Goal: Task Accomplishment & Management: Manage account settings

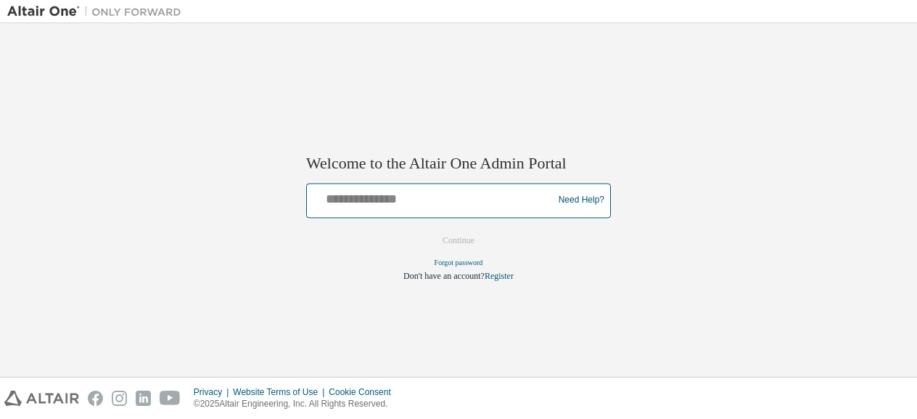
click at [360, 195] on input "text" at bounding box center [432, 196] width 239 height 21
type input "**********"
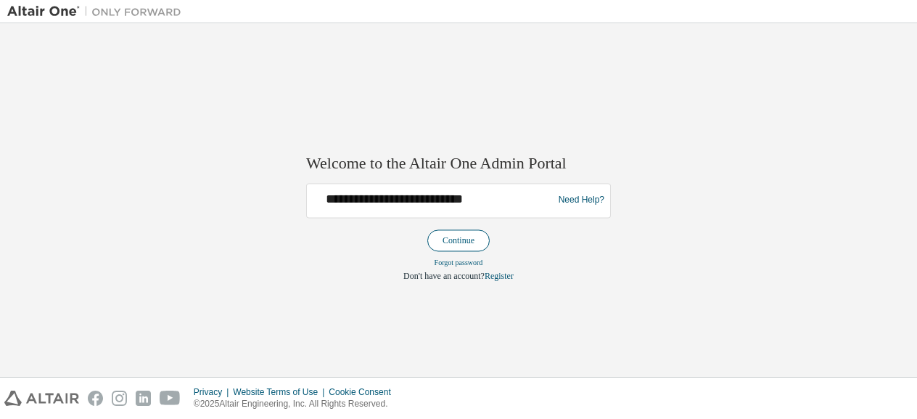
click at [456, 235] on button "Continue" at bounding box center [458, 240] width 62 height 22
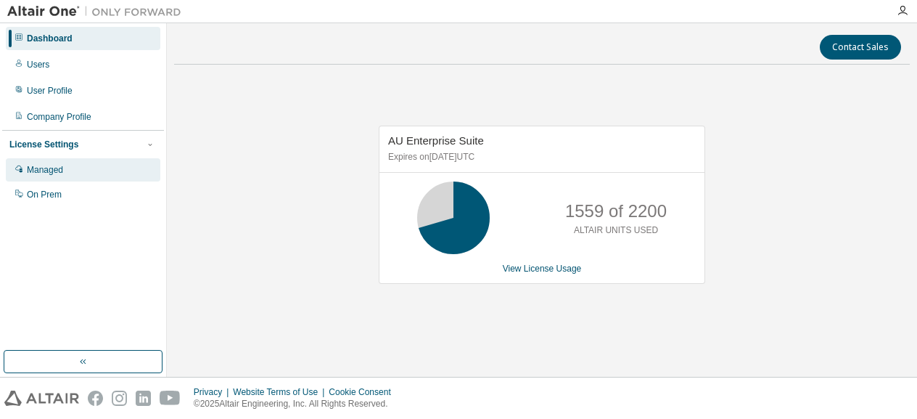
click at [99, 177] on div "Managed" at bounding box center [83, 169] width 155 height 23
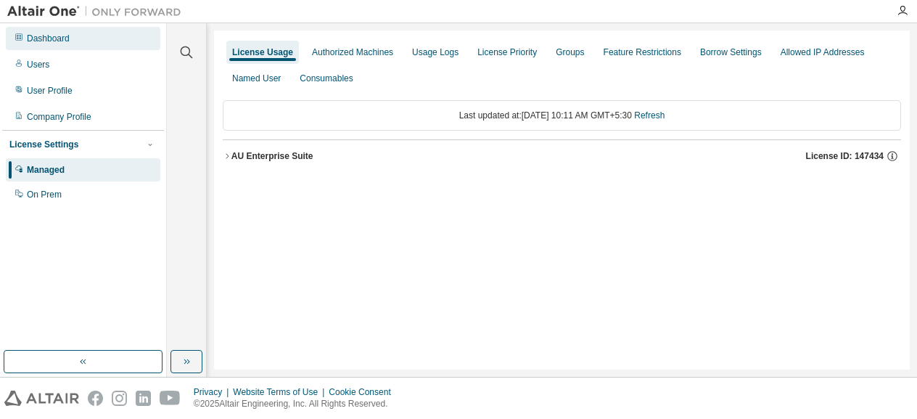
click at [75, 36] on div "Dashboard" at bounding box center [83, 38] width 155 height 23
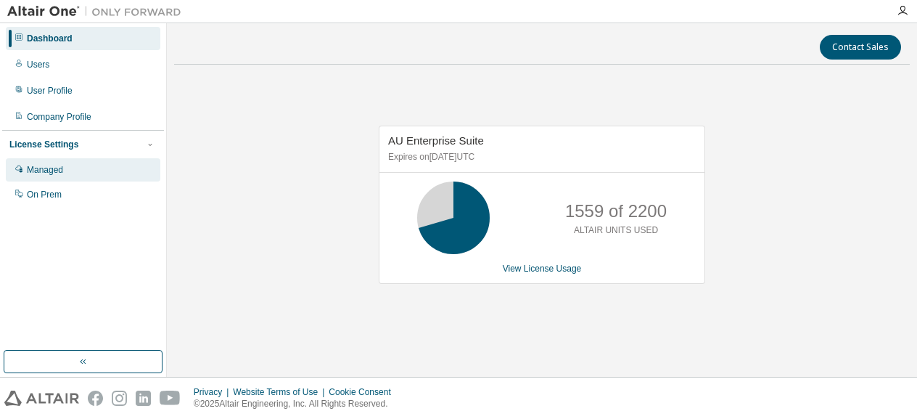
click at [48, 172] on div "Managed" at bounding box center [45, 170] width 36 height 12
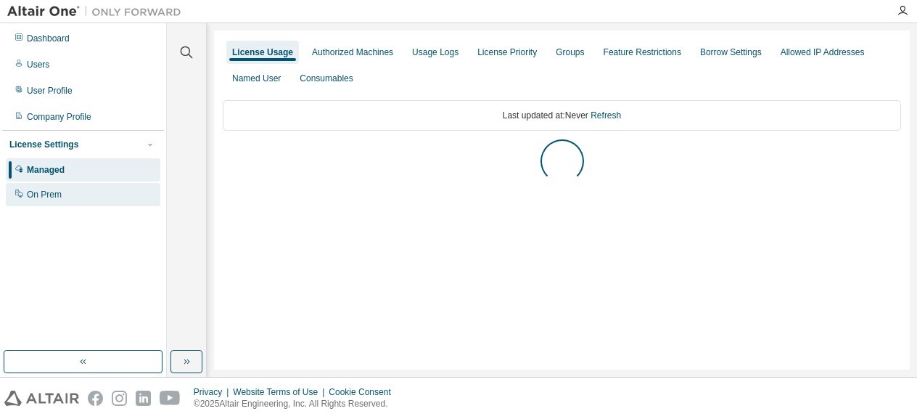
click at [52, 191] on div "On Prem" at bounding box center [44, 195] width 35 height 12
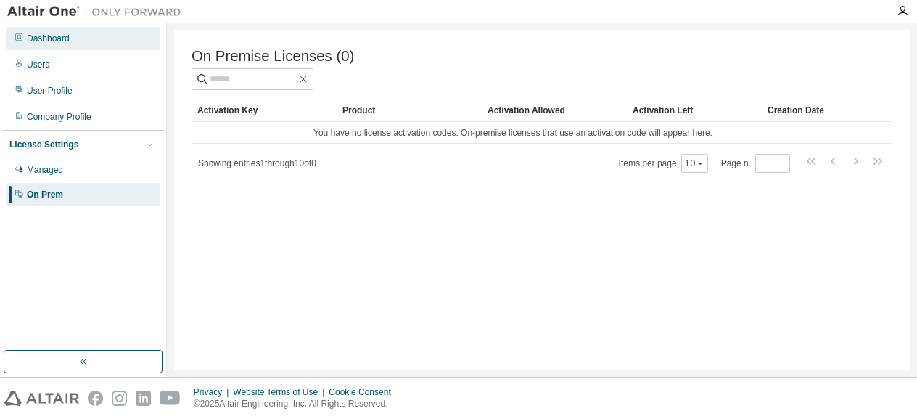
click at [71, 46] on div "Dashboard" at bounding box center [83, 38] width 155 height 23
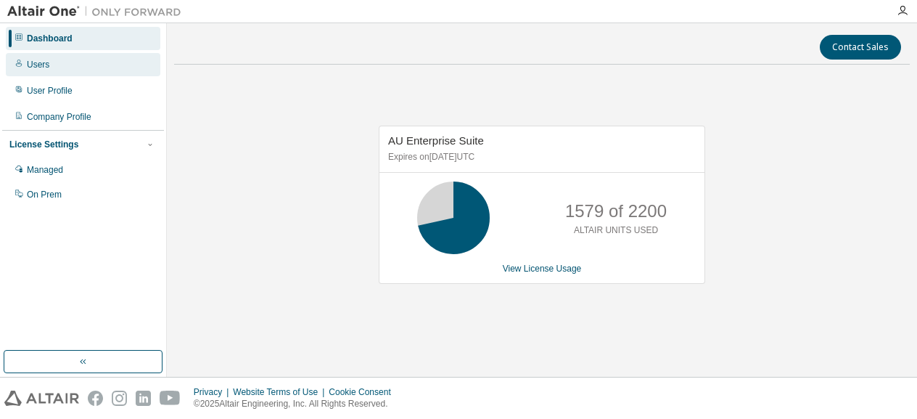
click at [42, 60] on div "Users" at bounding box center [38, 65] width 22 height 12
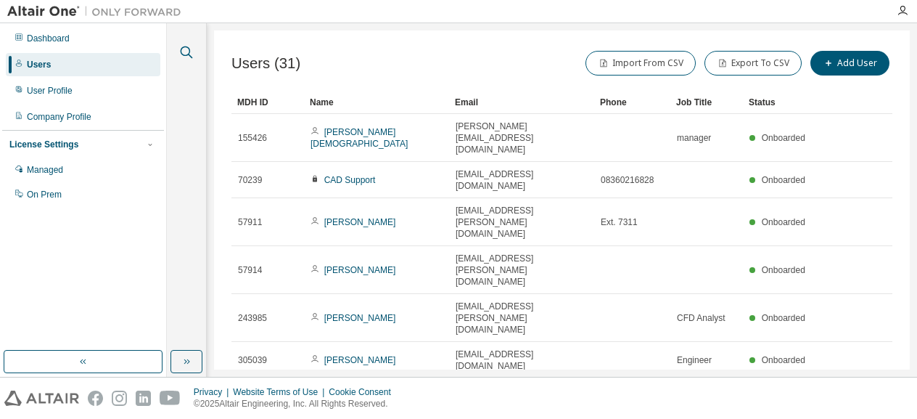
click at [184, 43] on div at bounding box center [186, 43] width 35 height 36
click at [184, 57] on icon "button" at bounding box center [186, 52] width 17 height 17
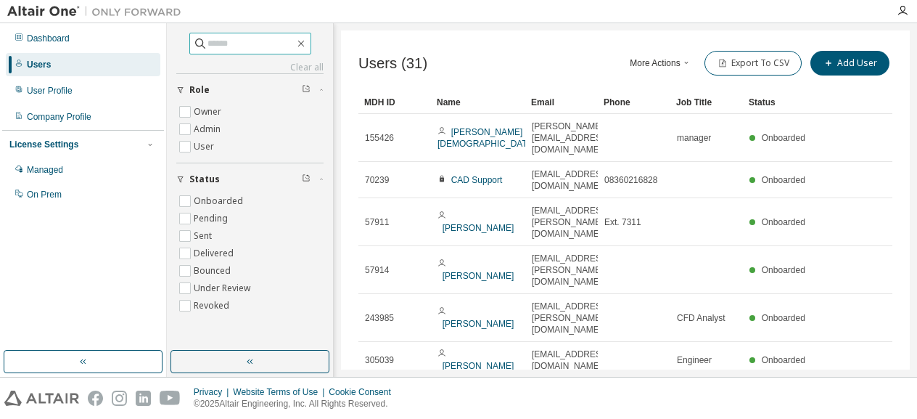
click at [207, 47] on input "text" at bounding box center [250, 43] width 87 height 15
type input "******"
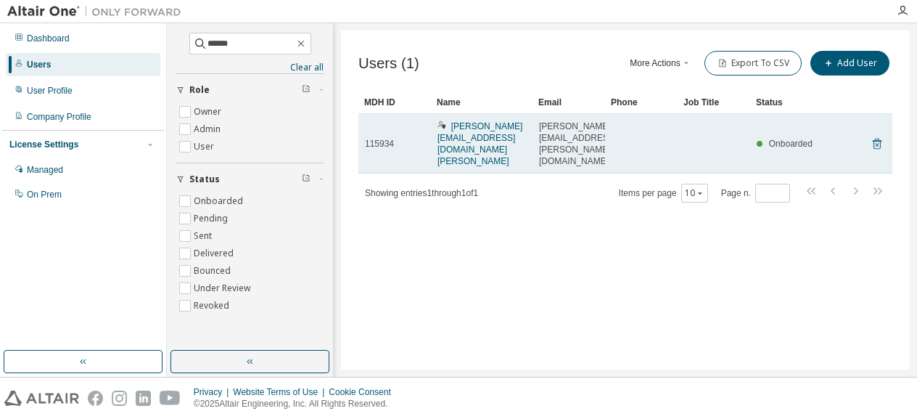
click at [878, 136] on icon at bounding box center [877, 143] width 13 height 17
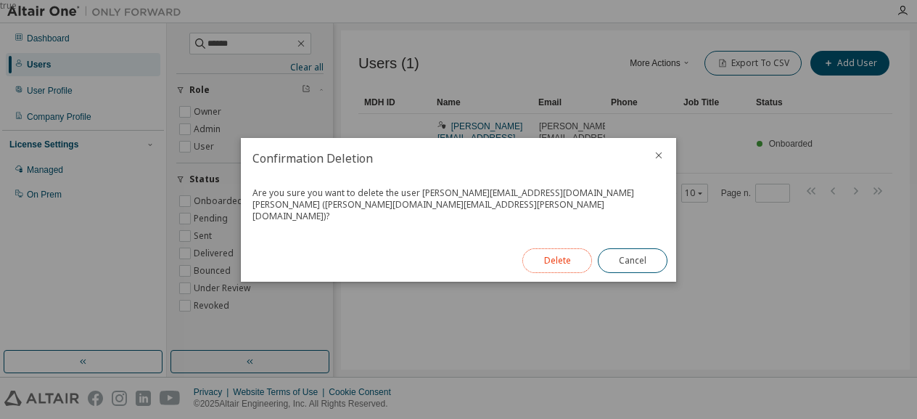
click at [580, 253] on button "Delete" at bounding box center [557, 260] width 70 height 25
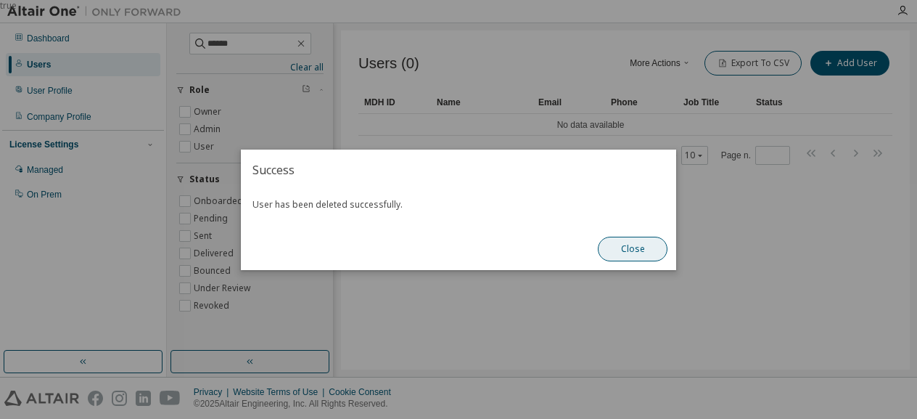
click at [621, 251] on button "Close" at bounding box center [633, 249] width 70 height 25
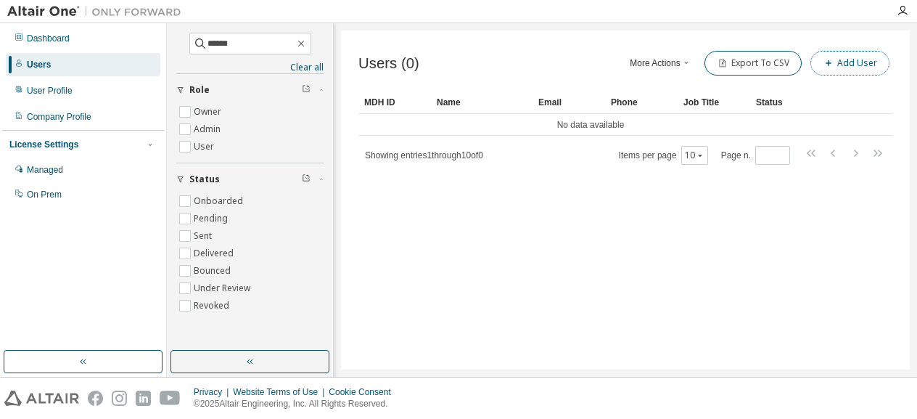
click at [839, 58] on button "Add User" at bounding box center [849, 63] width 79 height 25
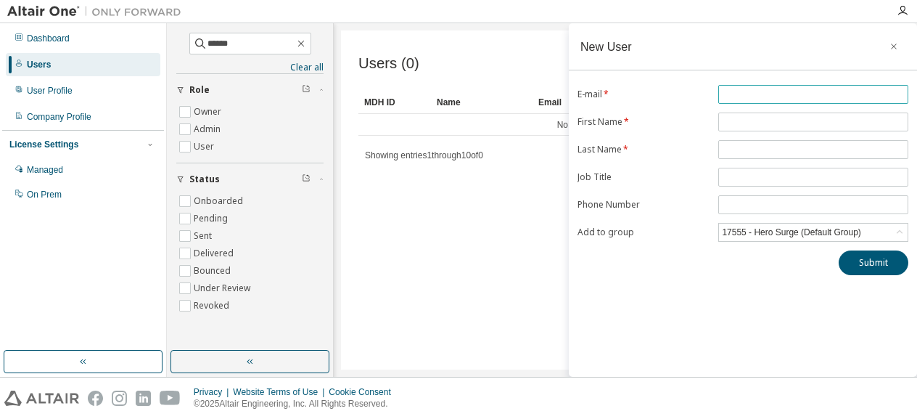
click at [784, 96] on input "text" at bounding box center [813, 95] width 183 height 12
type input "**********"
click at [775, 123] on input "text" at bounding box center [813, 122] width 183 height 12
type input "******"
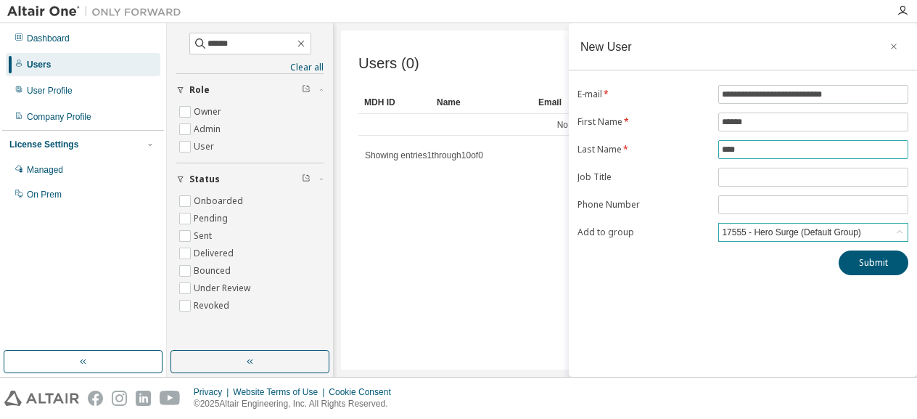
type input "****"
click at [782, 224] on div "17555 - Hero Surge (Default Group)" at bounding box center [791, 232] width 143 height 16
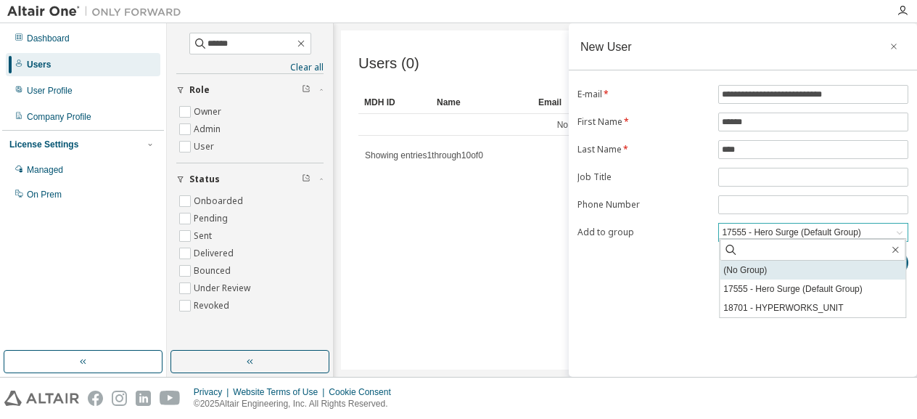
click at [783, 267] on li "(No Group)" at bounding box center [813, 269] width 186 height 19
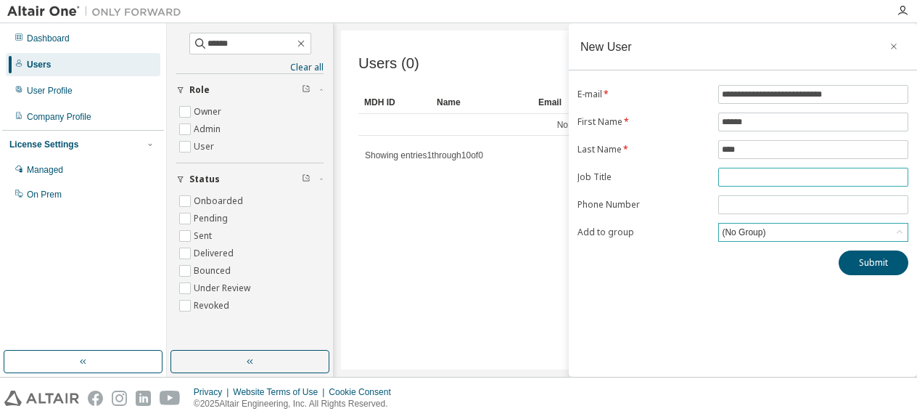
click at [736, 175] on input "text" at bounding box center [813, 177] width 183 height 12
type input "********"
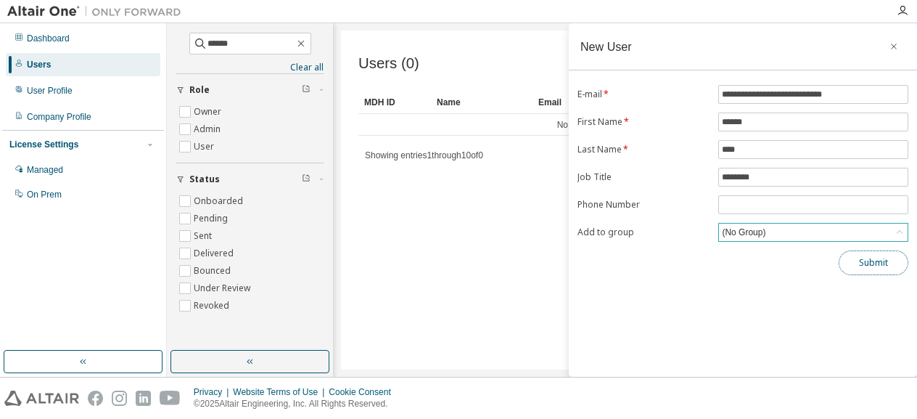
click at [876, 263] on button "Submit" at bounding box center [874, 262] width 70 height 25
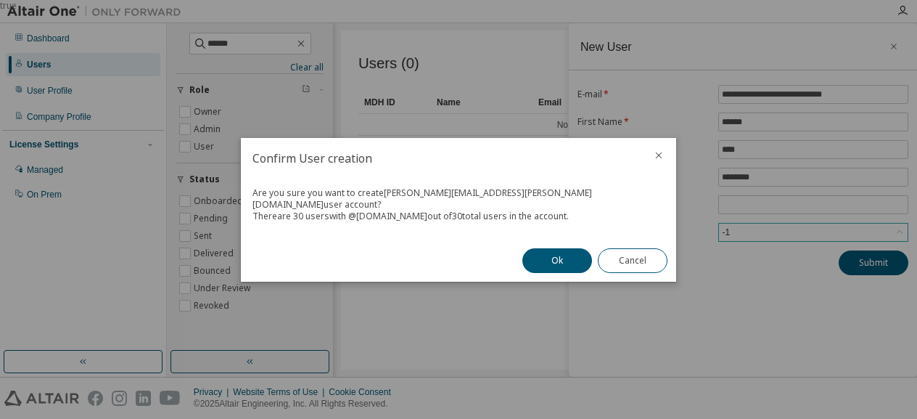
click at [847, 229] on div "true" at bounding box center [458, 209] width 917 height 419
click at [564, 259] on button "Ok" at bounding box center [557, 260] width 70 height 25
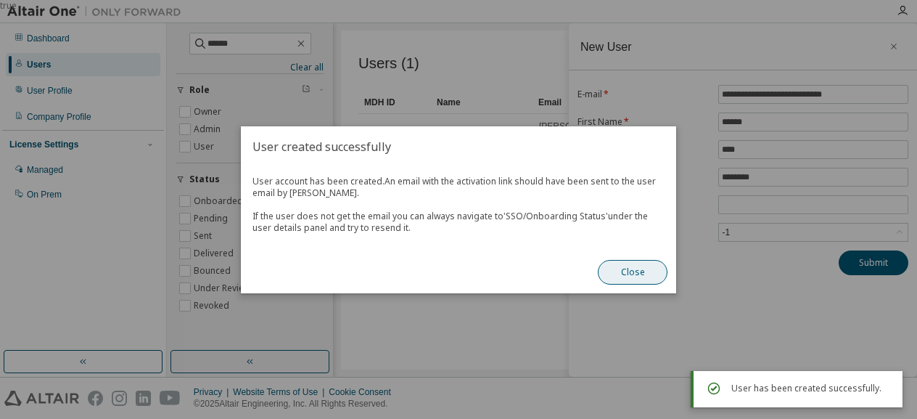
click at [622, 271] on button "Close" at bounding box center [633, 272] width 70 height 25
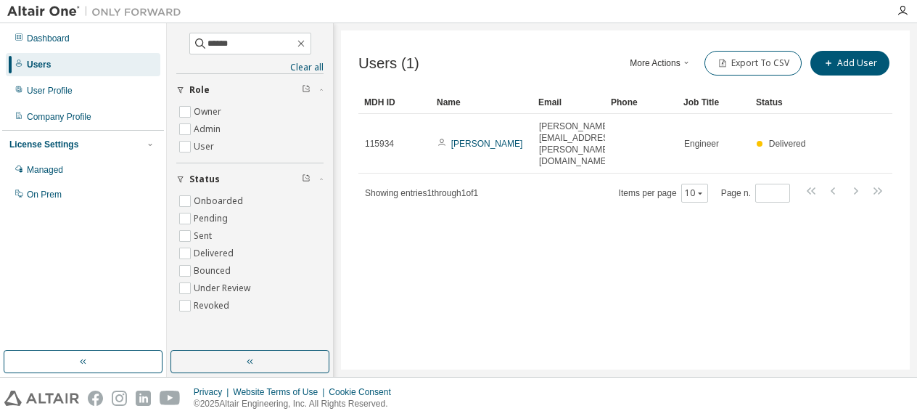
click at [622, 271] on div "Users (1) More Actions Import From CSV Export To CSV Add User Clear Load Save S…" at bounding box center [625, 199] width 569 height 339
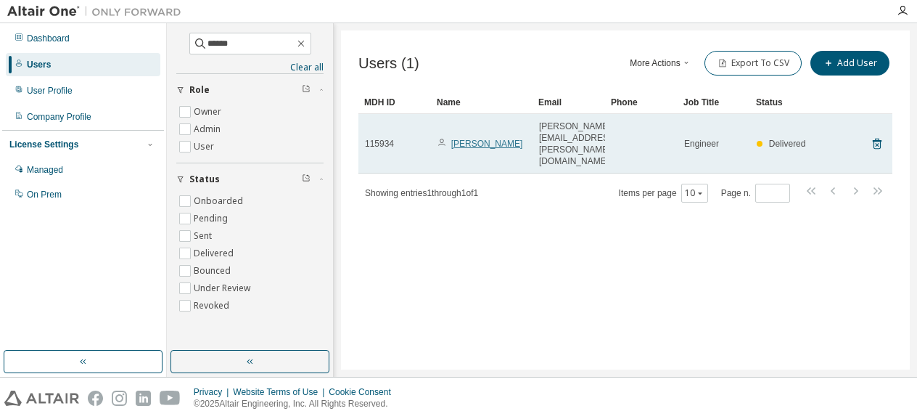
click at [496, 139] on link "Anupam Shah" at bounding box center [487, 144] width 72 height 10
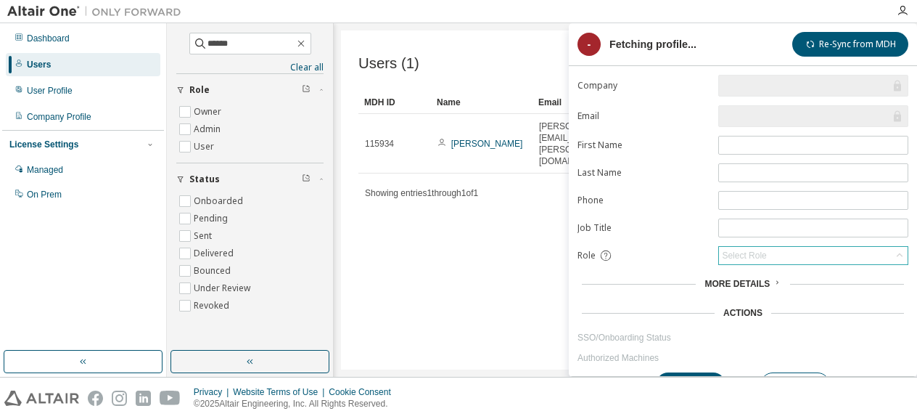
click at [784, 250] on div "Select Role" at bounding box center [813, 255] width 189 height 17
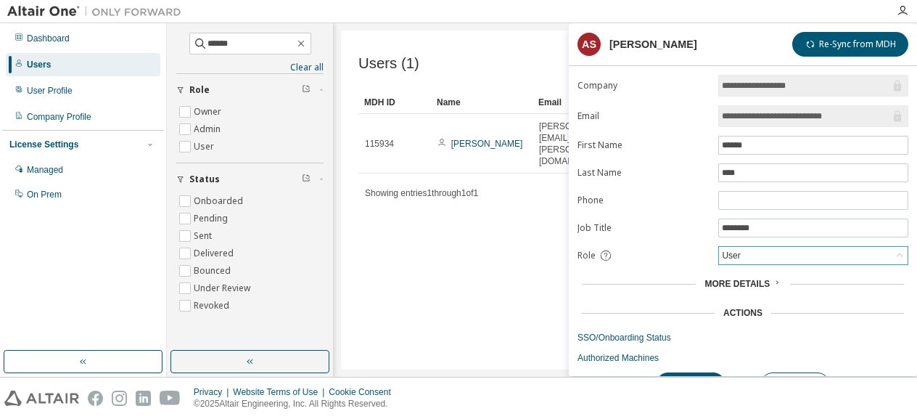
click at [776, 255] on div "User" at bounding box center [813, 255] width 189 height 17
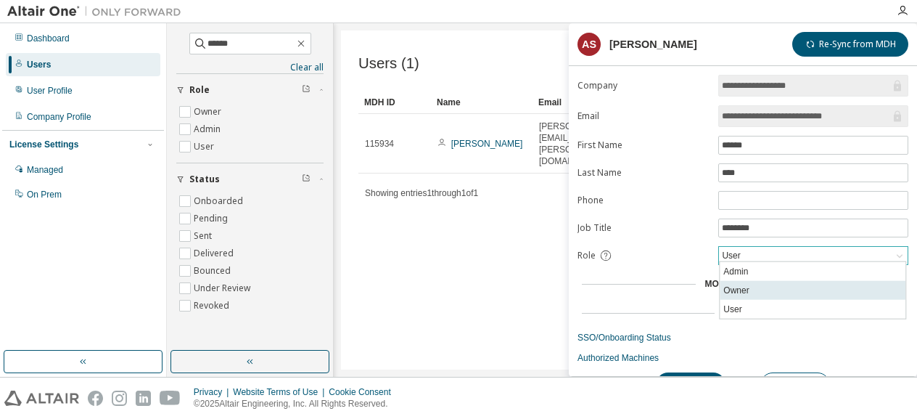
click at [770, 281] on li "Owner" at bounding box center [813, 290] width 186 height 19
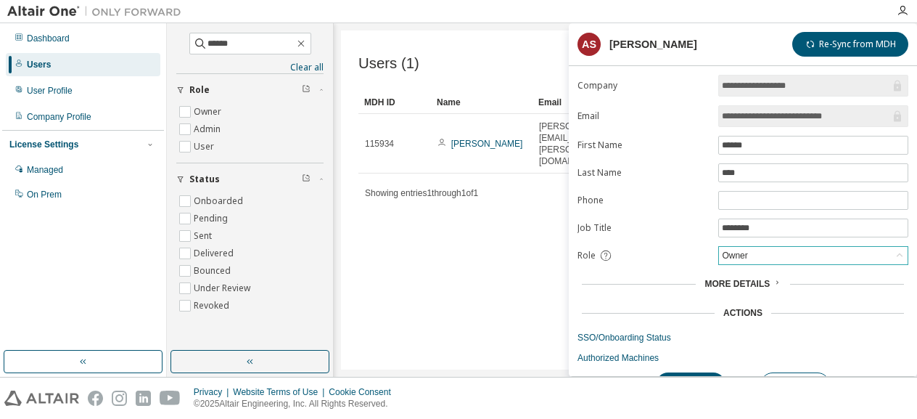
scroll to position [23, 0]
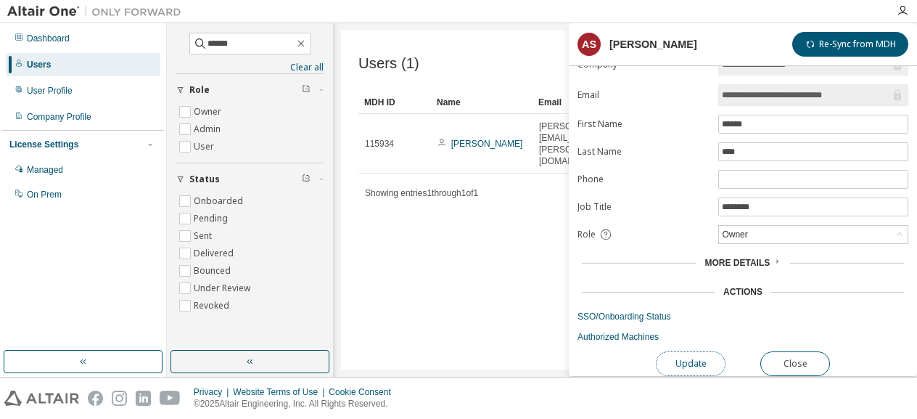
click at [703, 351] on button "Update" at bounding box center [691, 363] width 70 height 25
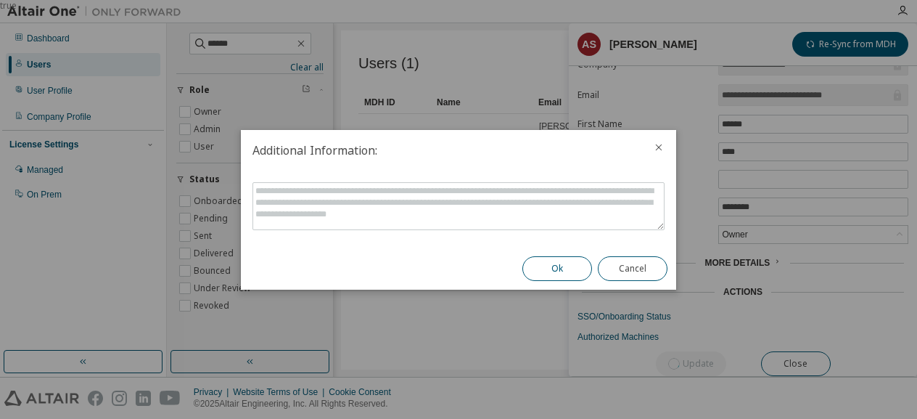
click at [554, 263] on button "Ok" at bounding box center [557, 268] width 70 height 25
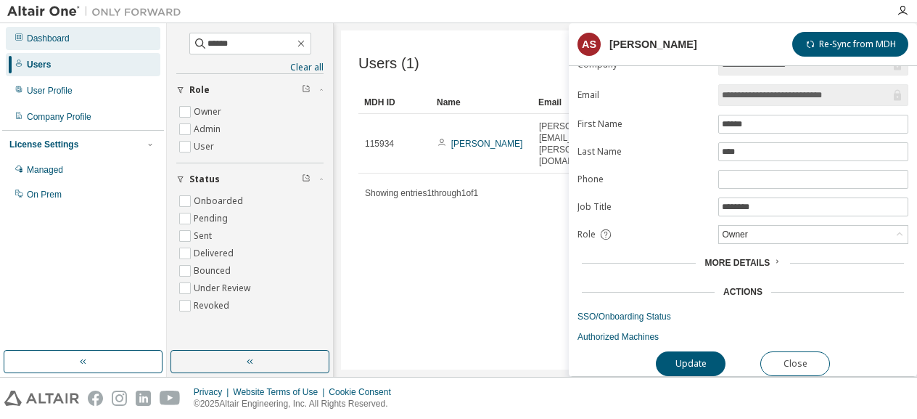
click at [104, 44] on div "Dashboard" at bounding box center [83, 38] width 155 height 23
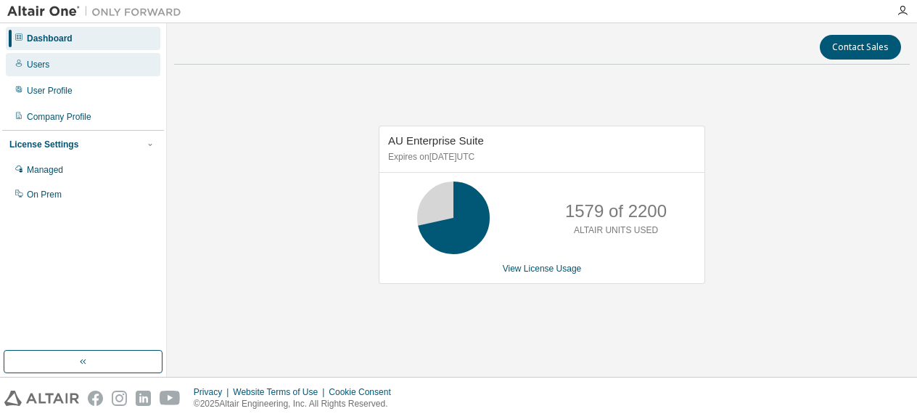
click at [91, 70] on div "Users" at bounding box center [83, 64] width 155 height 23
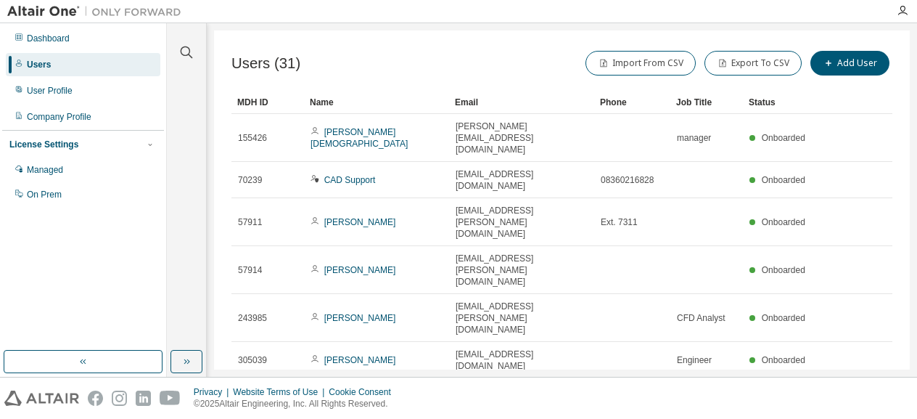
click at [327, 104] on div "Name" at bounding box center [376, 102] width 133 height 23
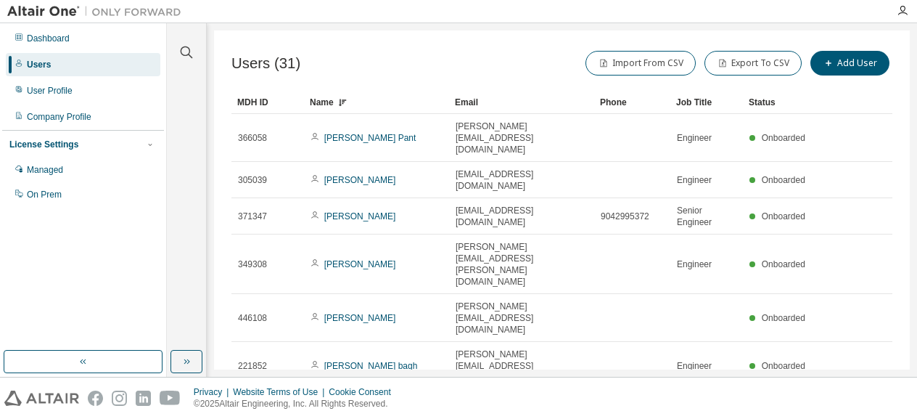
click at [327, 104] on div "Name" at bounding box center [376, 102] width 133 height 23
